Goal: Navigation & Orientation: Find specific page/section

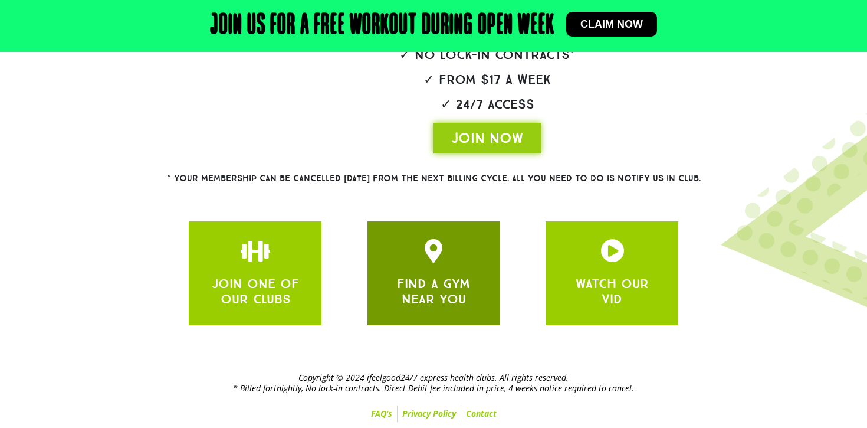
click at [428, 259] on icon "JOIN ONE OF OUR CLUBS" at bounding box center [434, 251] width 24 height 24
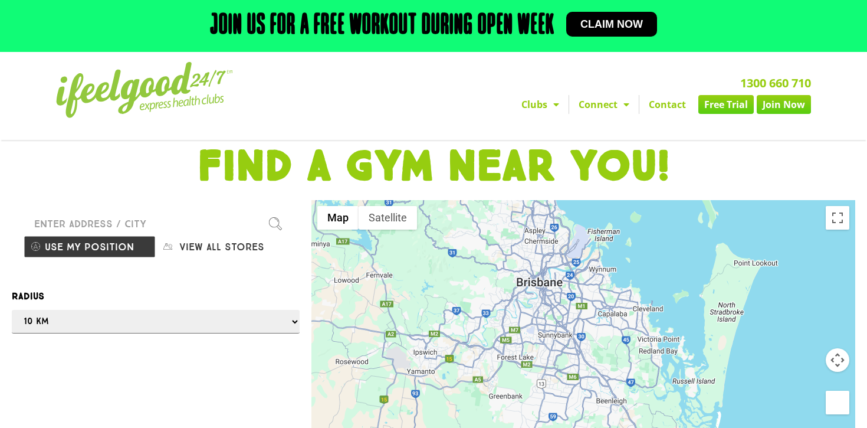
drag, startPoint x: 568, startPoint y: 333, endPoint x: 523, endPoint y: 266, distance: 81.7
click at [523, 266] on div at bounding box center [584, 347] width 545 height 295
click at [124, 243] on button "Use my position" at bounding box center [90, 246] width 132 height 22
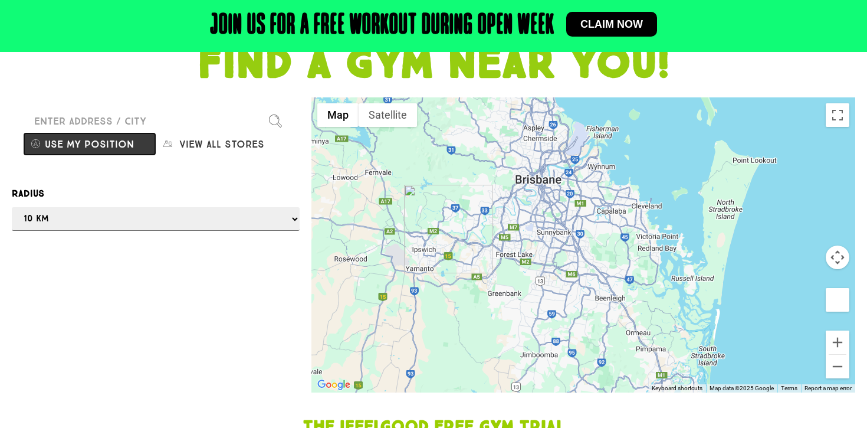
scroll to position [104, 0]
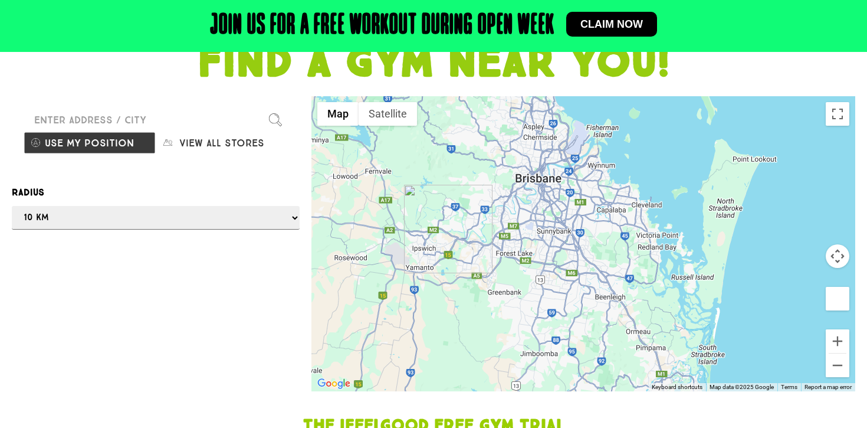
drag, startPoint x: 575, startPoint y: 297, endPoint x: 488, endPoint y: 303, distance: 86.9
click at [488, 303] on div at bounding box center [433, 214] width 867 height 428
drag, startPoint x: 567, startPoint y: 300, endPoint x: 501, endPoint y: 300, distance: 66.1
click at [502, 300] on div at bounding box center [433, 214] width 867 height 428
click at [598, 290] on div at bounding box center [433, 214] width 867 height 428
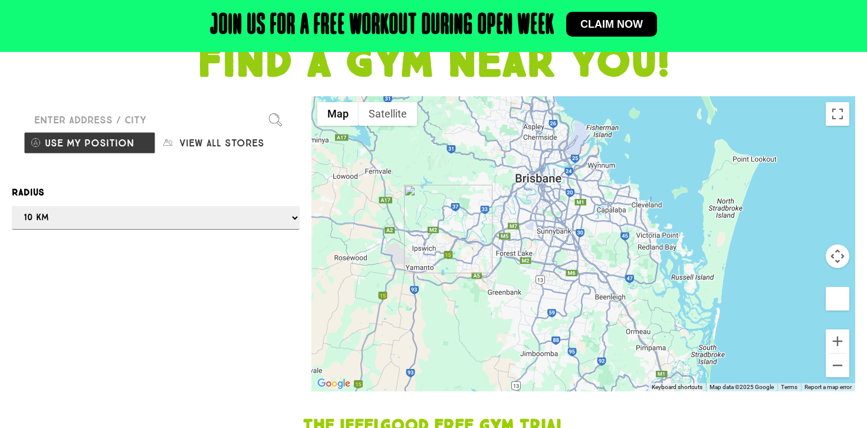
click at [598, 290] on div at bounding box center [433, 214] width 867 height 428
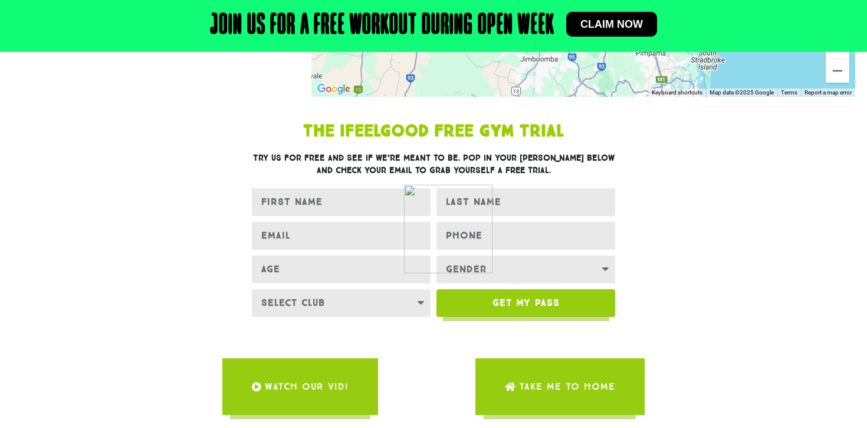
scroll to position [277, 0]
